Goal: Task Accomplishment & Management: Use online tool/utility

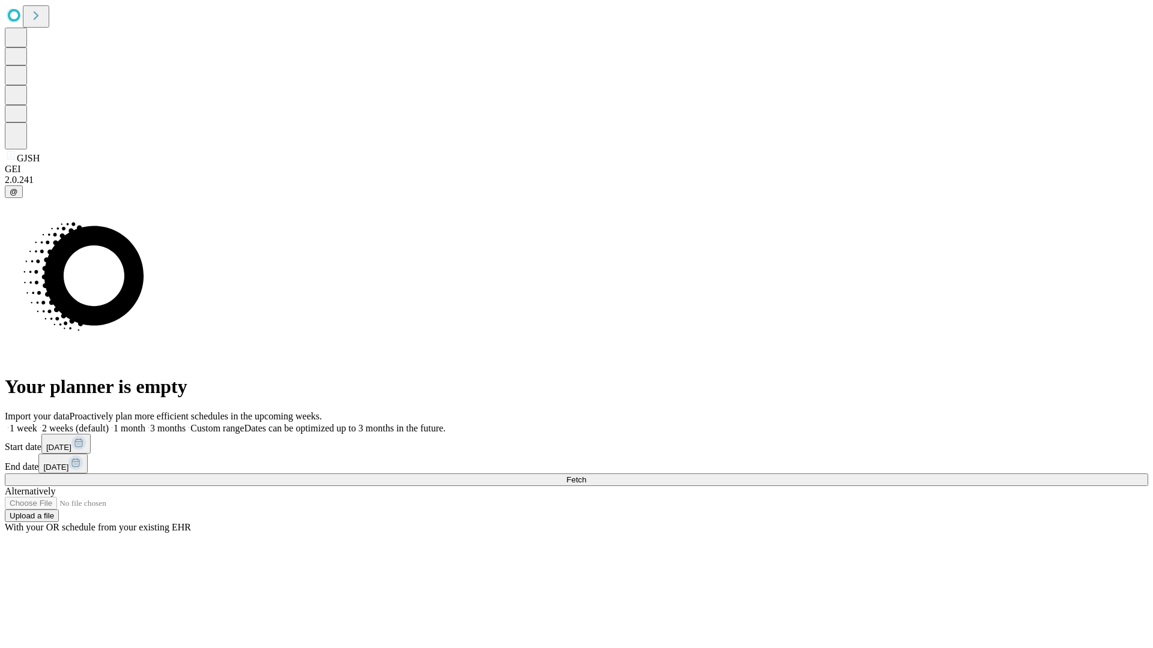
click at [586, 475] on span "Fetch" at bounding box center [576, 479] width 20 height 9
